Goal: Transaction & Acquisition: Subscribe to service/newsletter

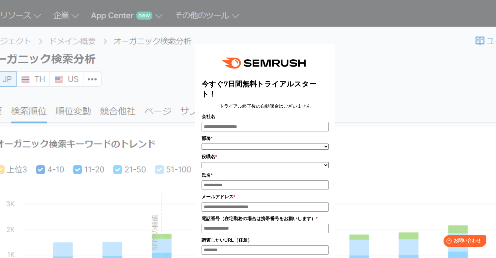
click at [158, 75] on div "今すぐ7日間無料トライアルスタート！ トライアル終了後の自動課金はございません 会社名 部署 * ***** **** ******* **" at bounding box center [265, 209] width 326 height 403
